Goal: Transaction & Acquisition: Purchase product/service

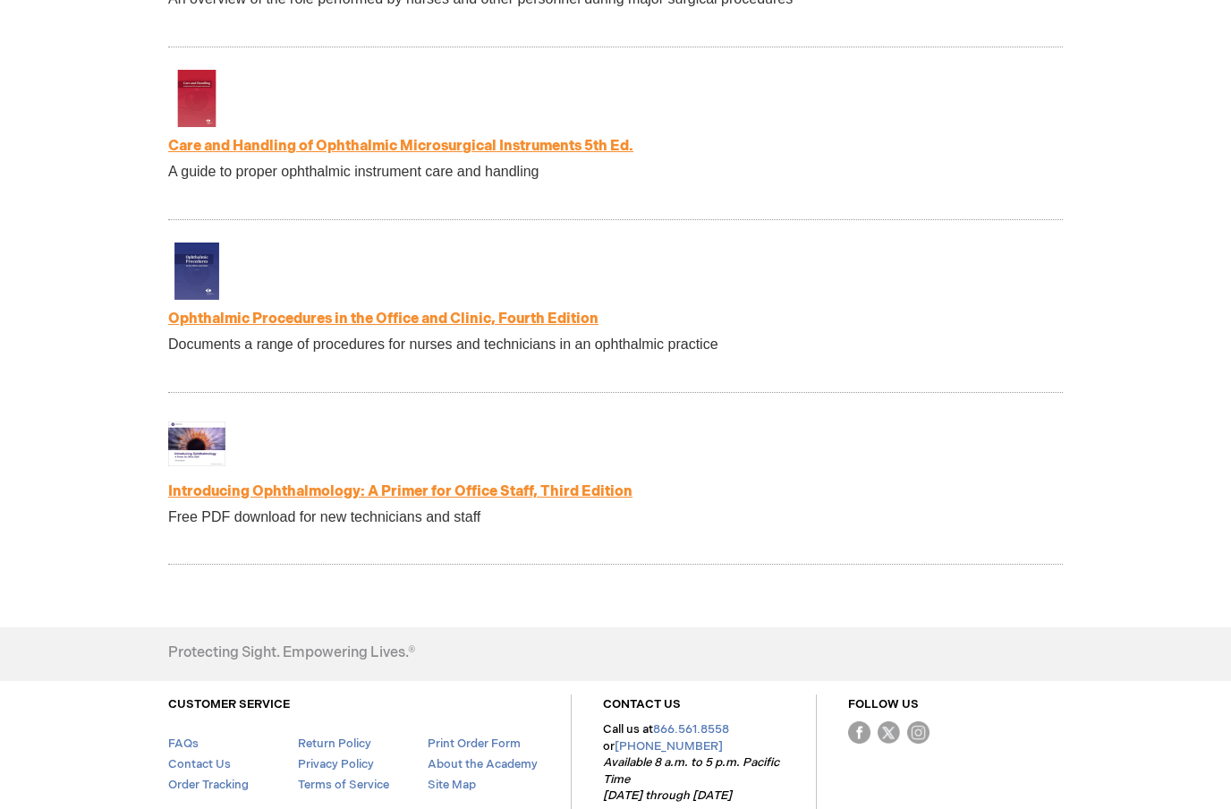
scroll to position [3644, 0]
click at [600, 484] on link "Introducing Ophthalmology: A Primer for Office Staff, Third Edition" at bounding box center [400, 492] width 464 height 17
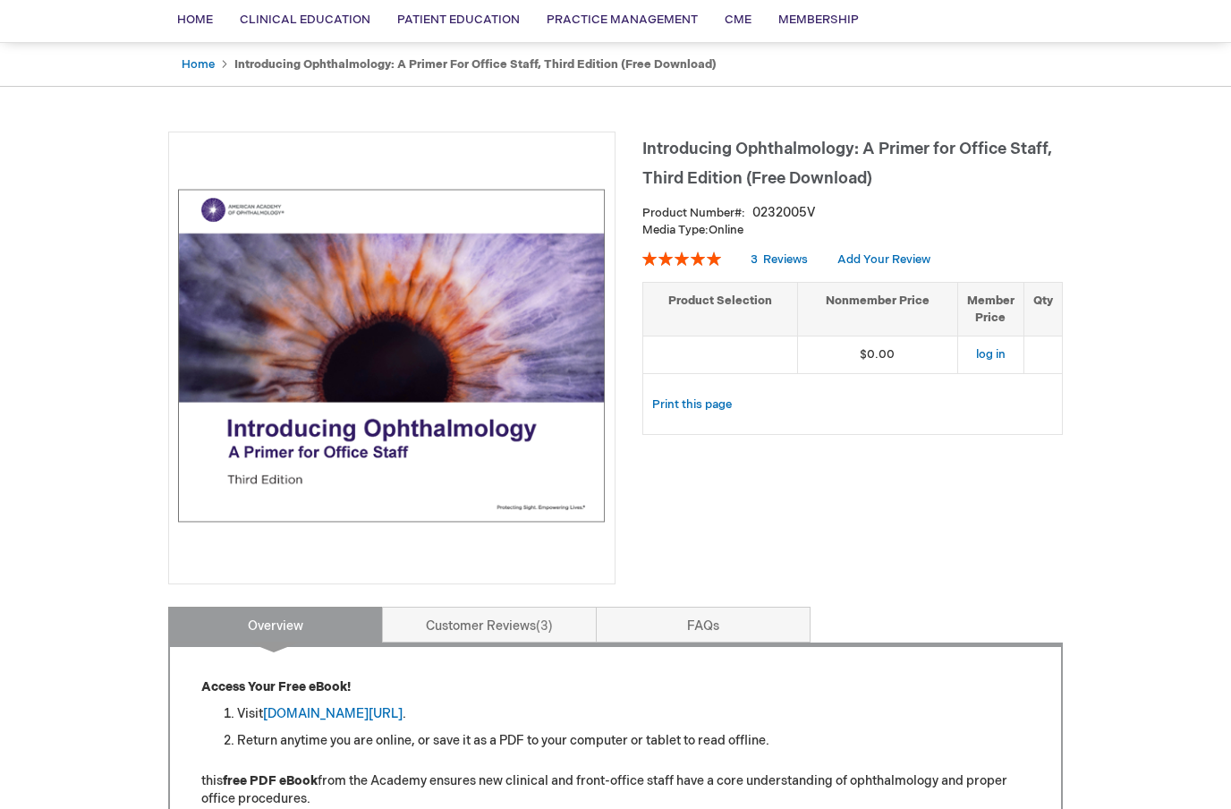
scroll to position [156, 0]
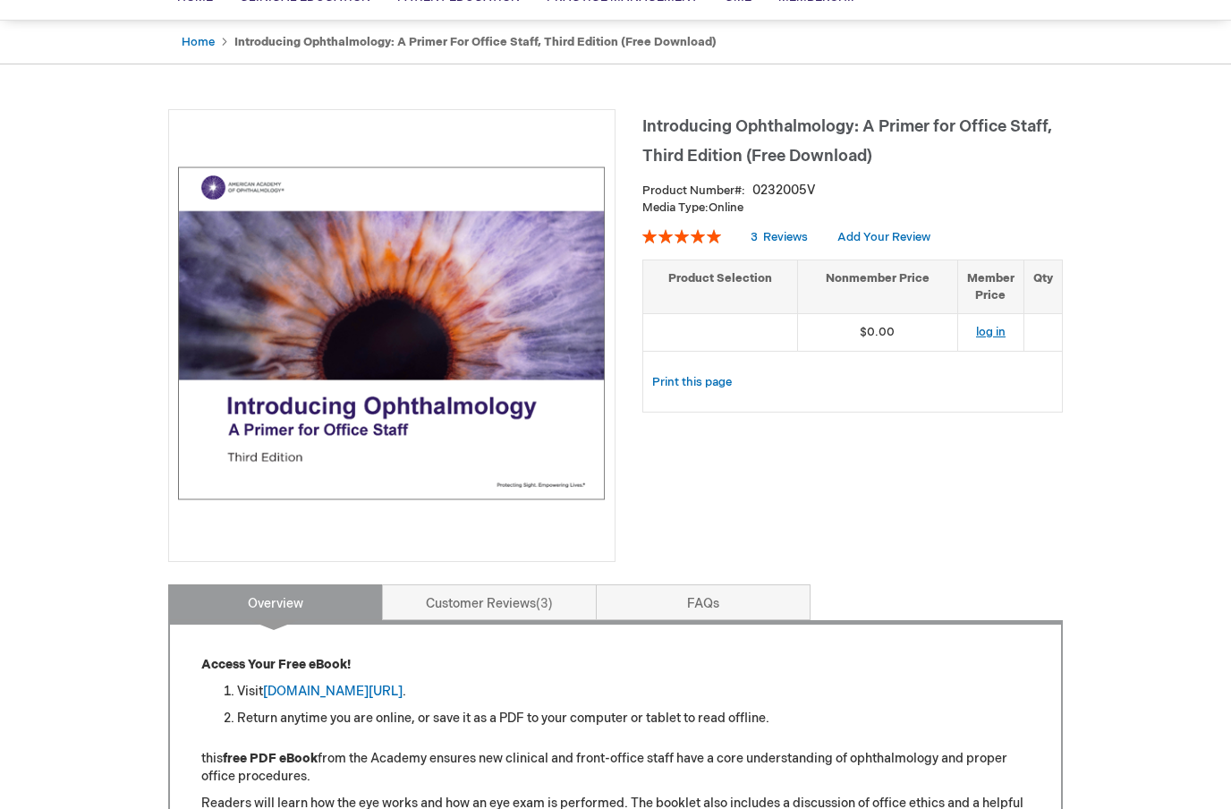
click at [992, 329] on link "log in" at bounding box center [991, 332] width 30 height 14
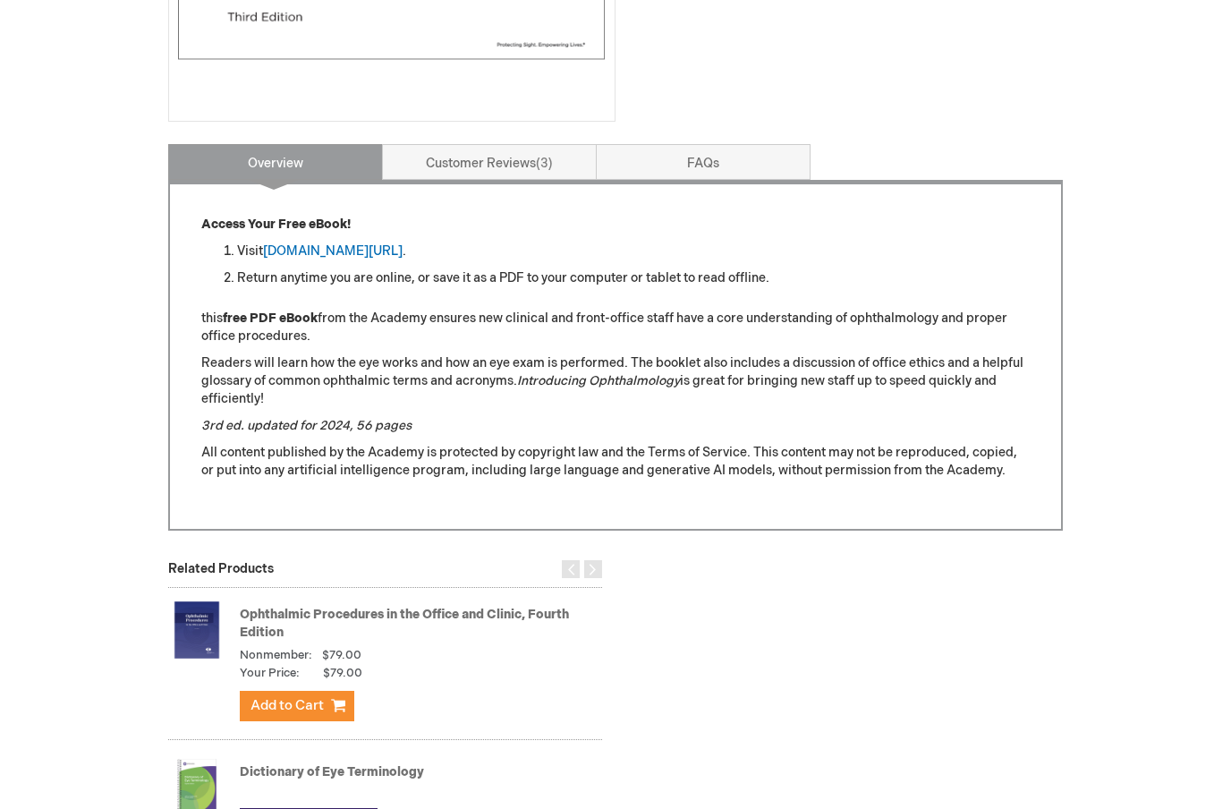
scroll to position [579, 0]
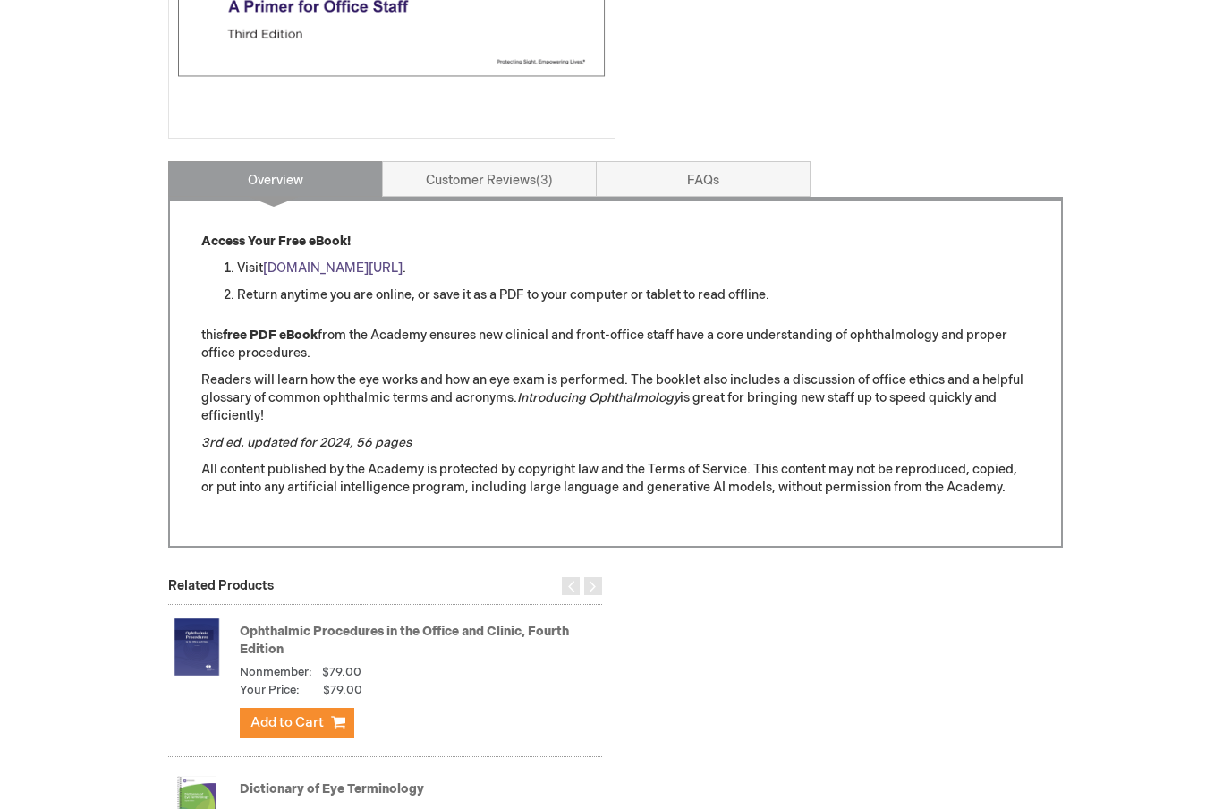
click at [403, 269] on link "aao.org/introducing_ophthalmology" at bounding box center [333, 267] width 140 height 15
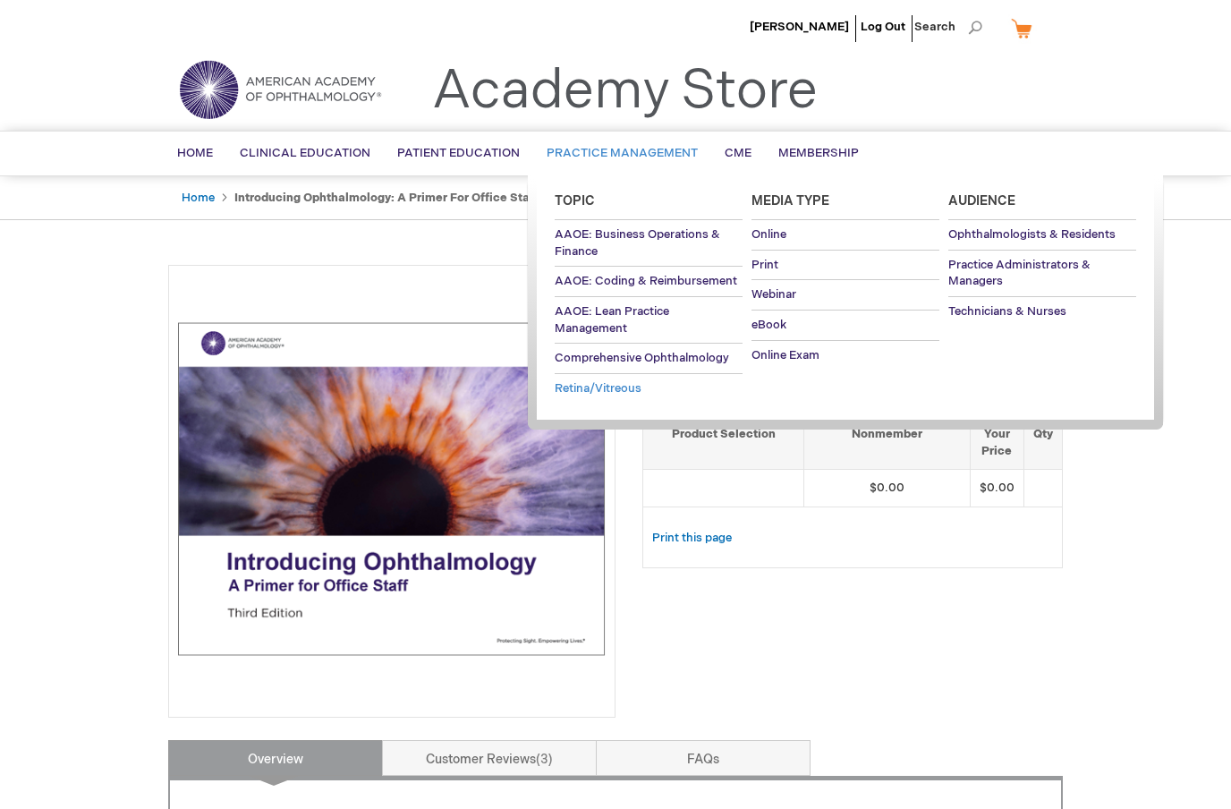
click at [605, 376] on link "Retina/Vitreous" at bounding box center [649, 389] width 188 height 30
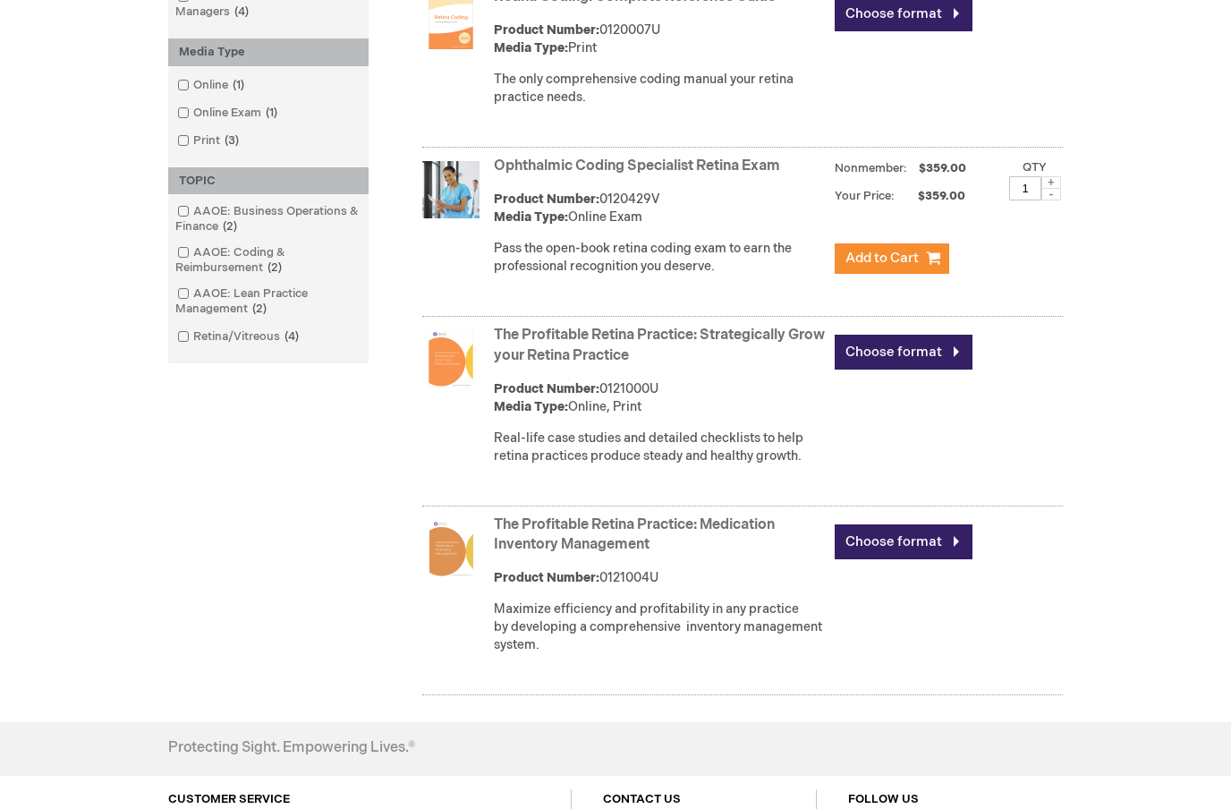
scroll to position [396, 0]
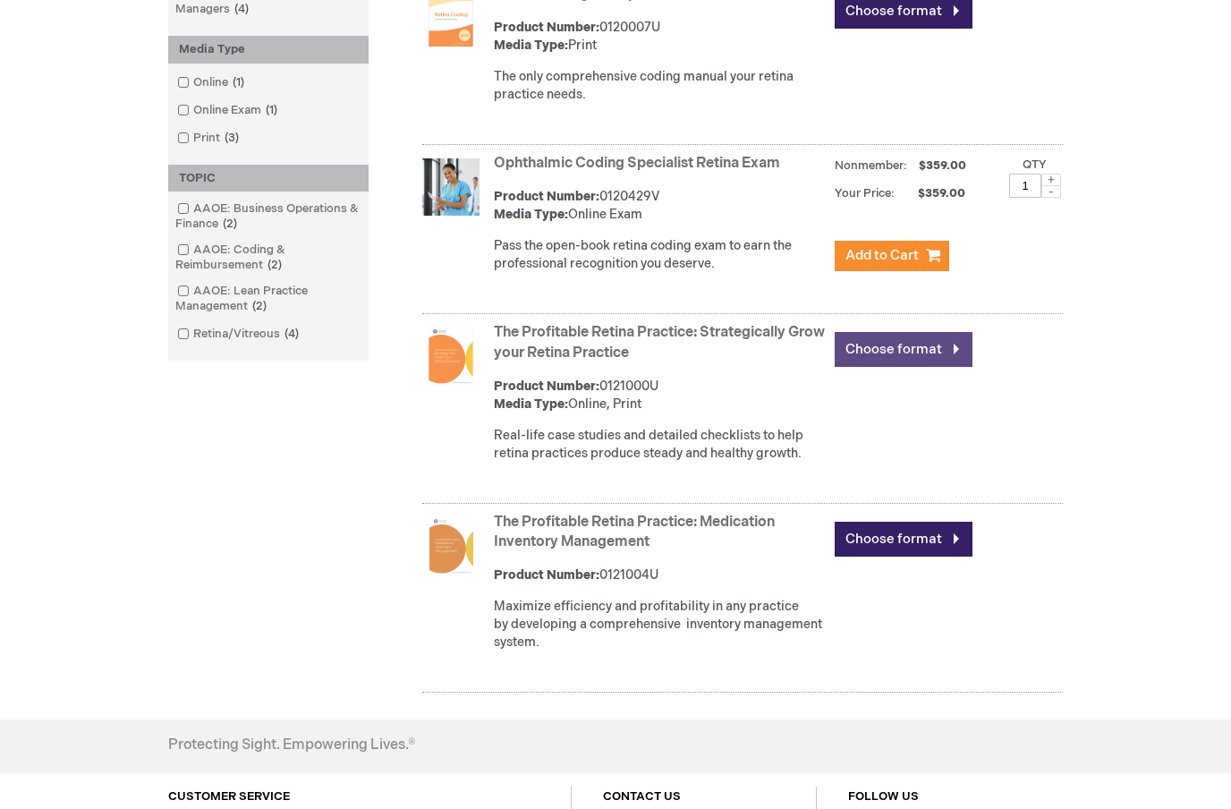
click at [937, 354] on link "Choose format" at bounding box center [904, 349] width 138 height 35
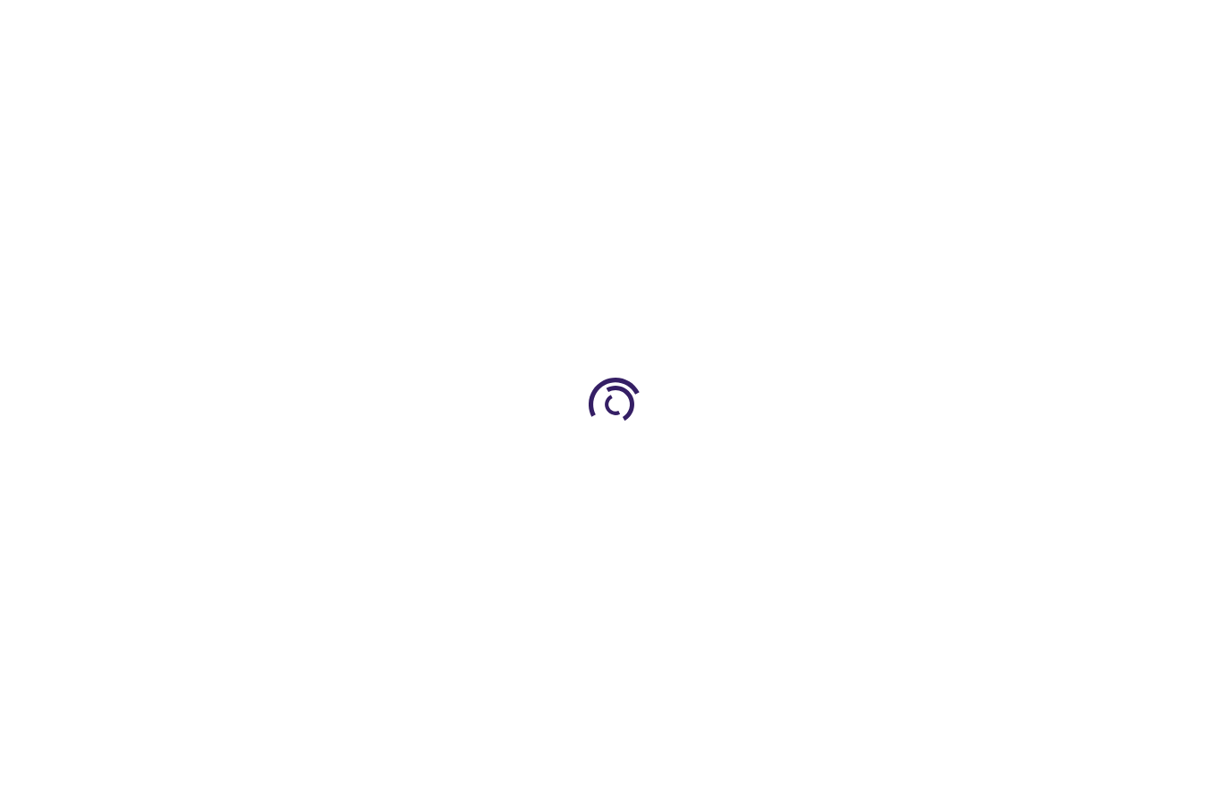
type input "0"
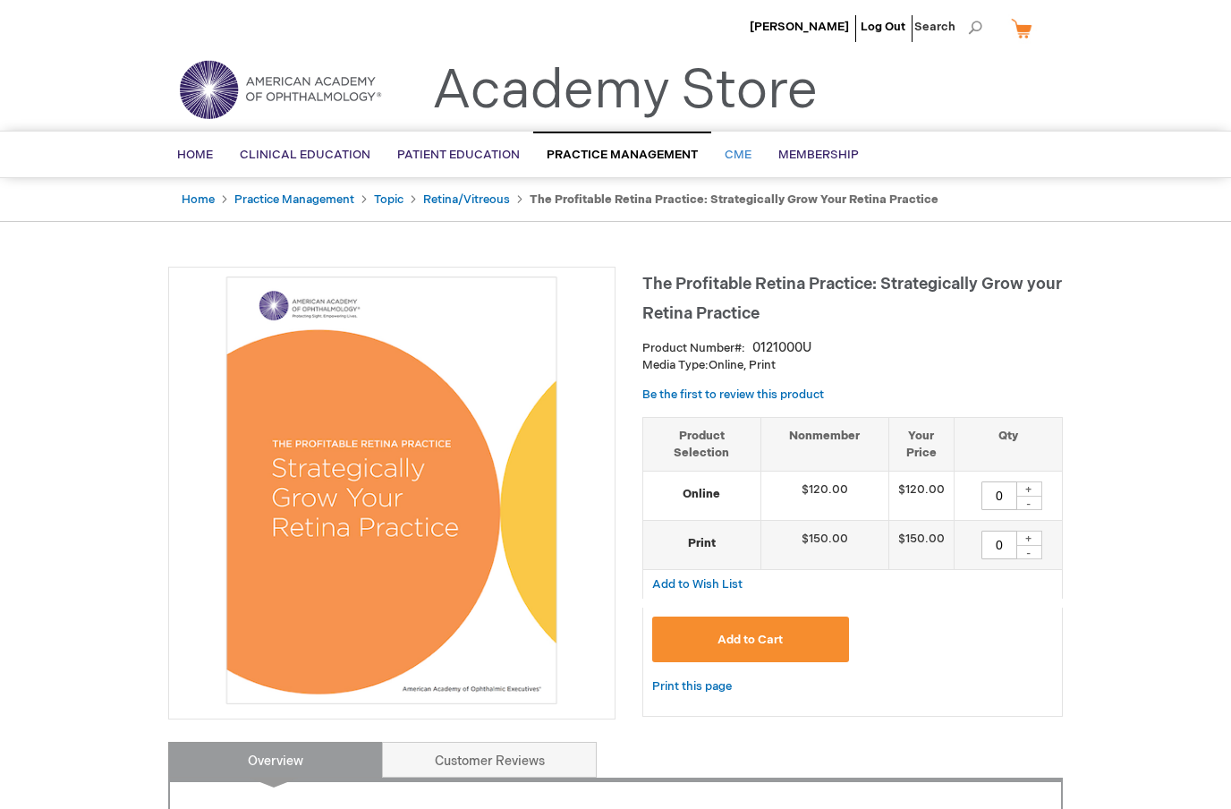
click at [730, 160] on span "CME" at bounding box center [738, 155] width 27 height 14
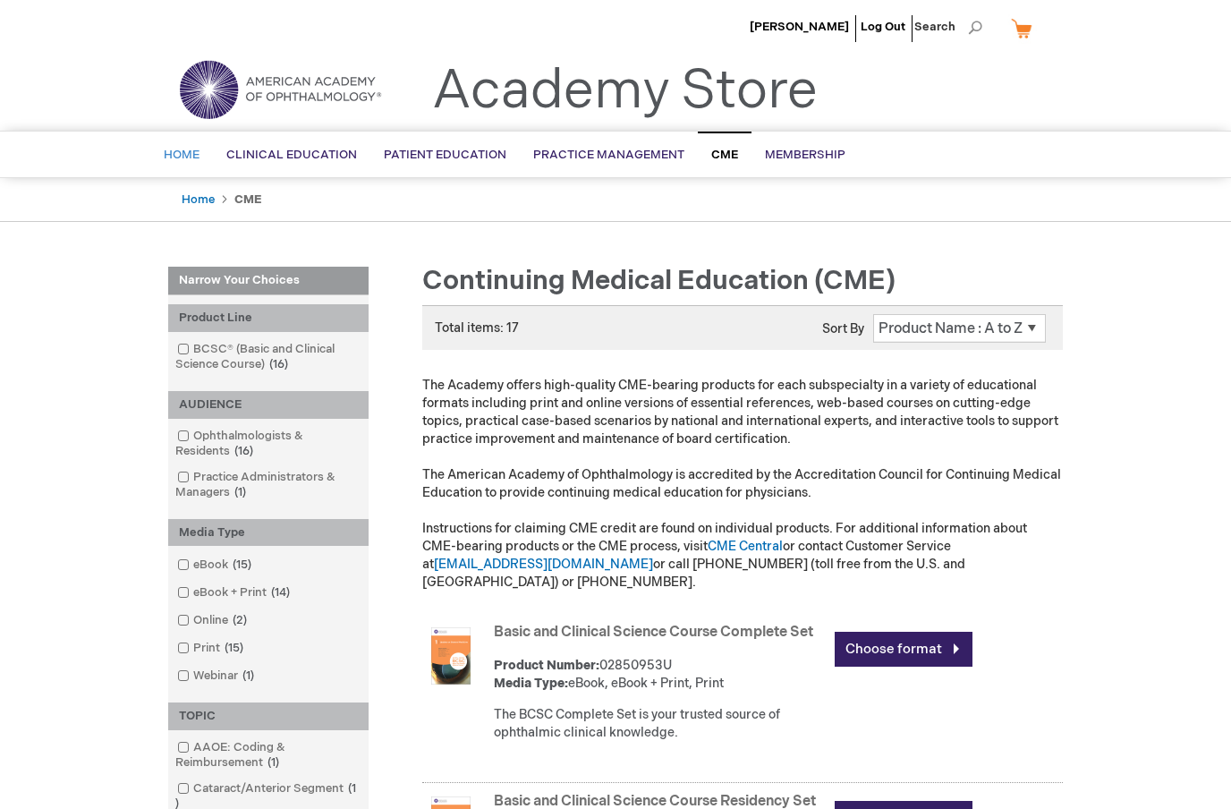
click at [169, 169] on link "Home" at bounding box center [181, 155] width 63 height 44
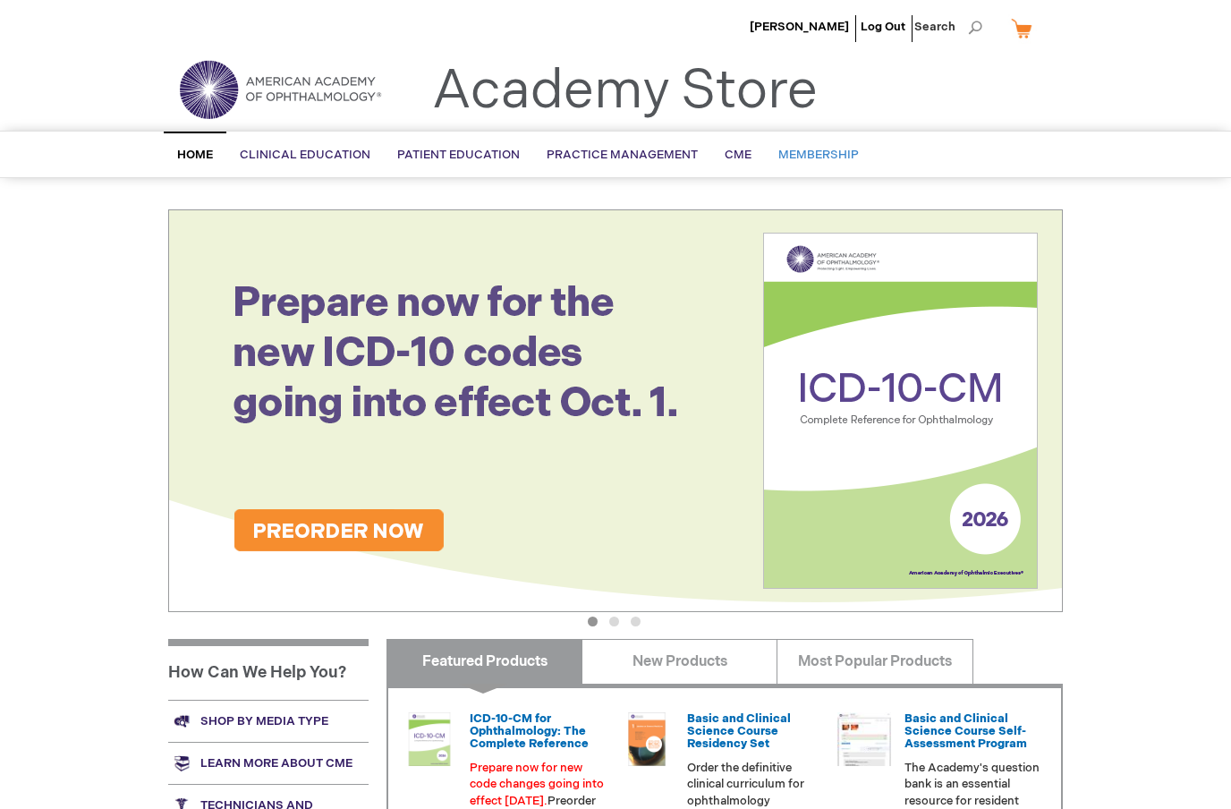
click at [810, 152] on span "Membership" at bounding box center [819, 155] width 81 height 14
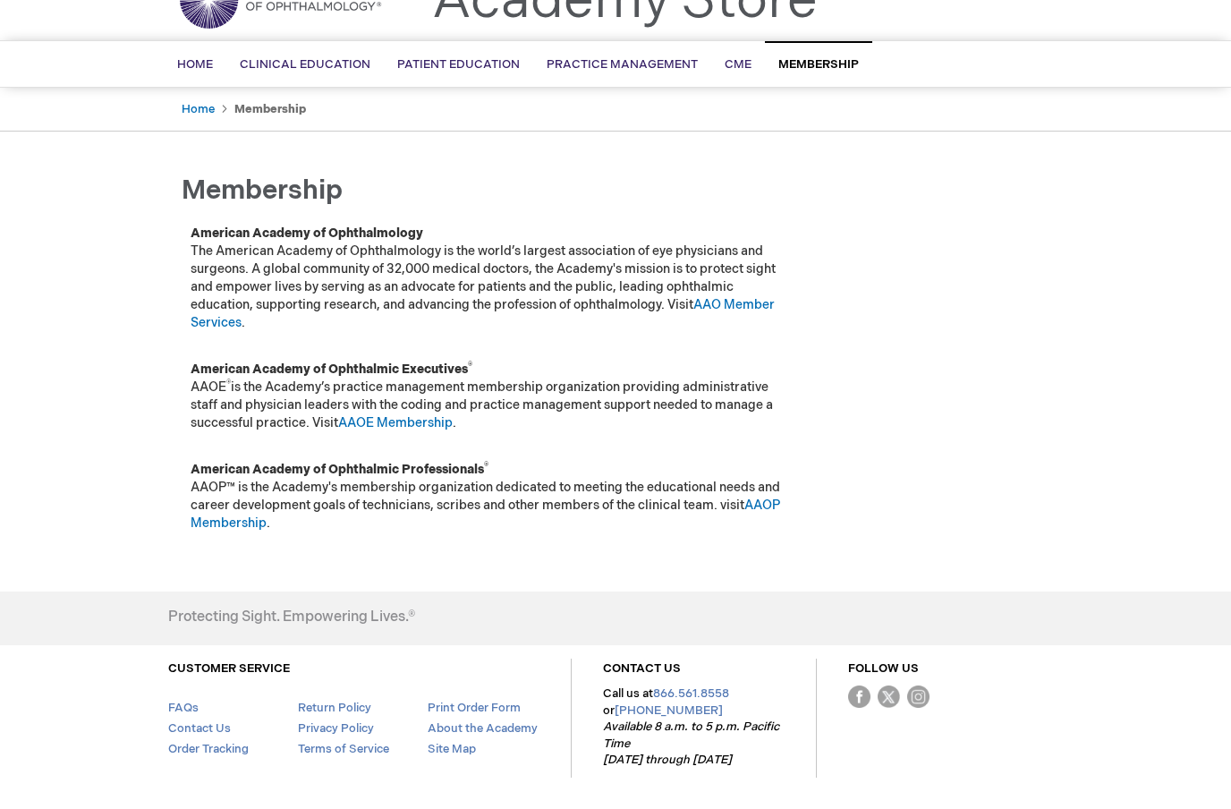
scroll to position [89, 0]
click at [422, 430] on link "AAOE Membership" at bounding box center [395, 424] width 115 height 15
